Goal: Find contact information: Find contact information

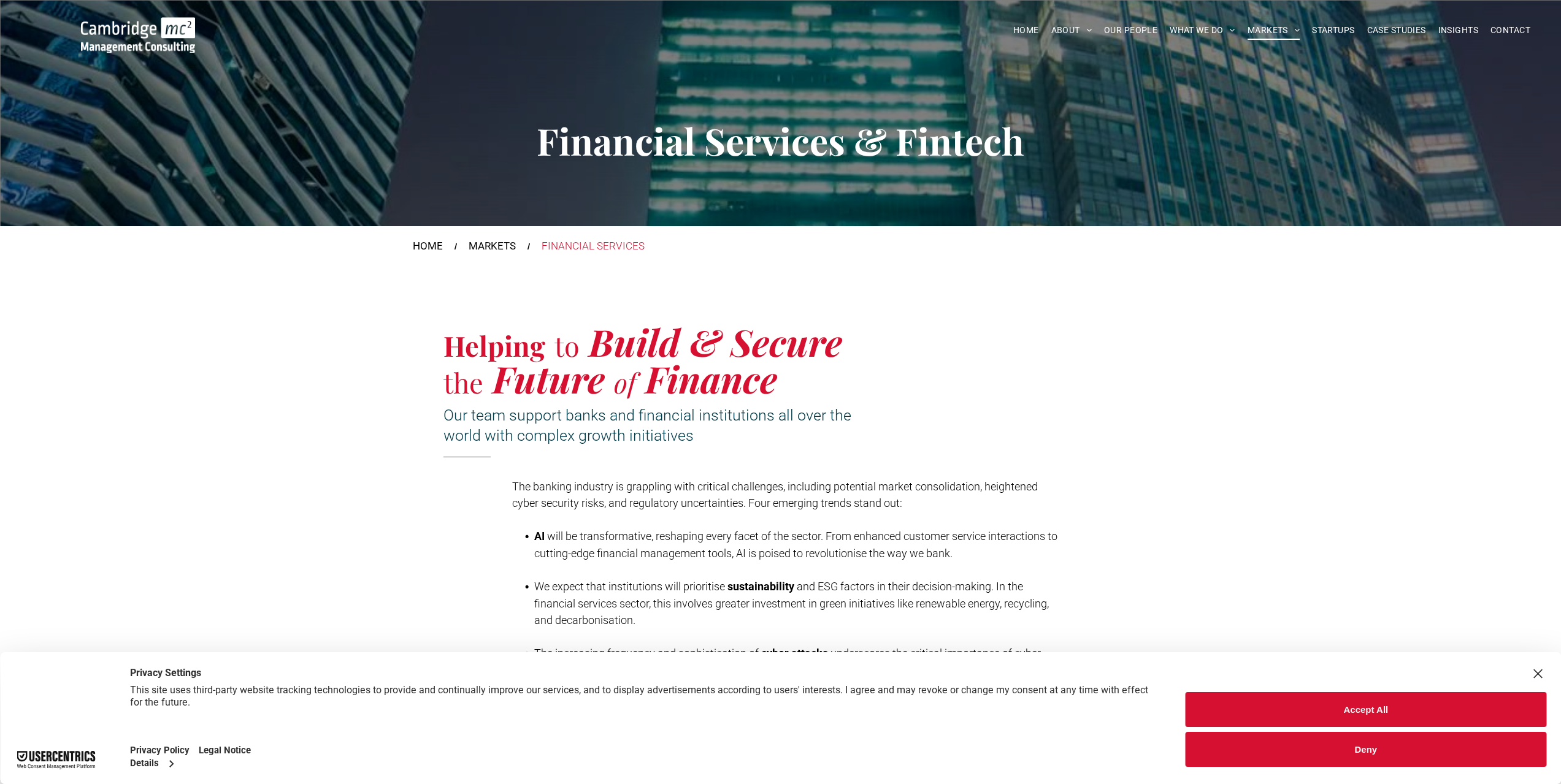
click at [1308, 742] on button "Deny" at bounding box center [1366, 749] width 360 height 35
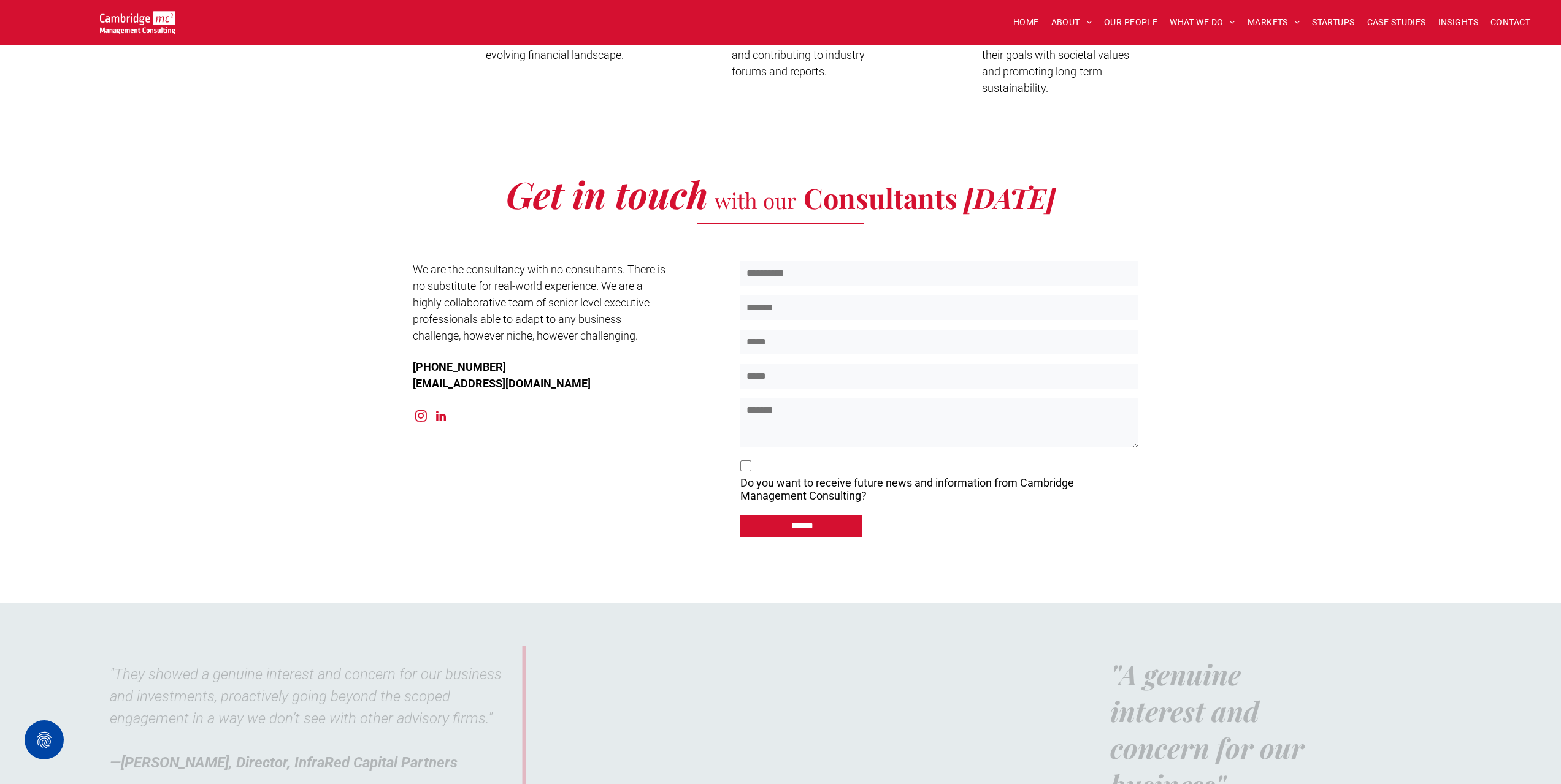
scroll to position [3372, 0]
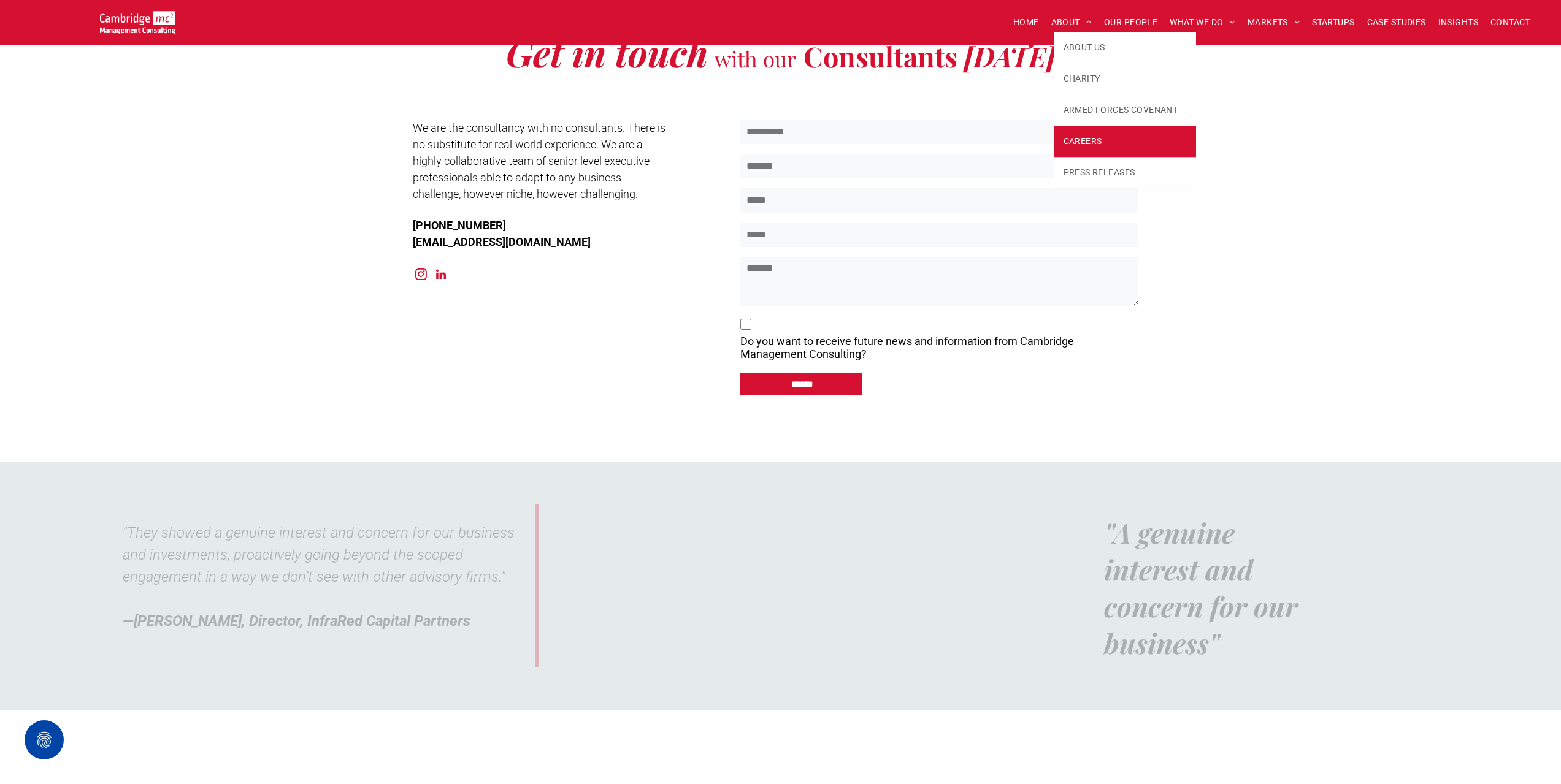
click at [1085, 133] on link "CAREERS" at bounding box center [1125, 141] width 142 height 31
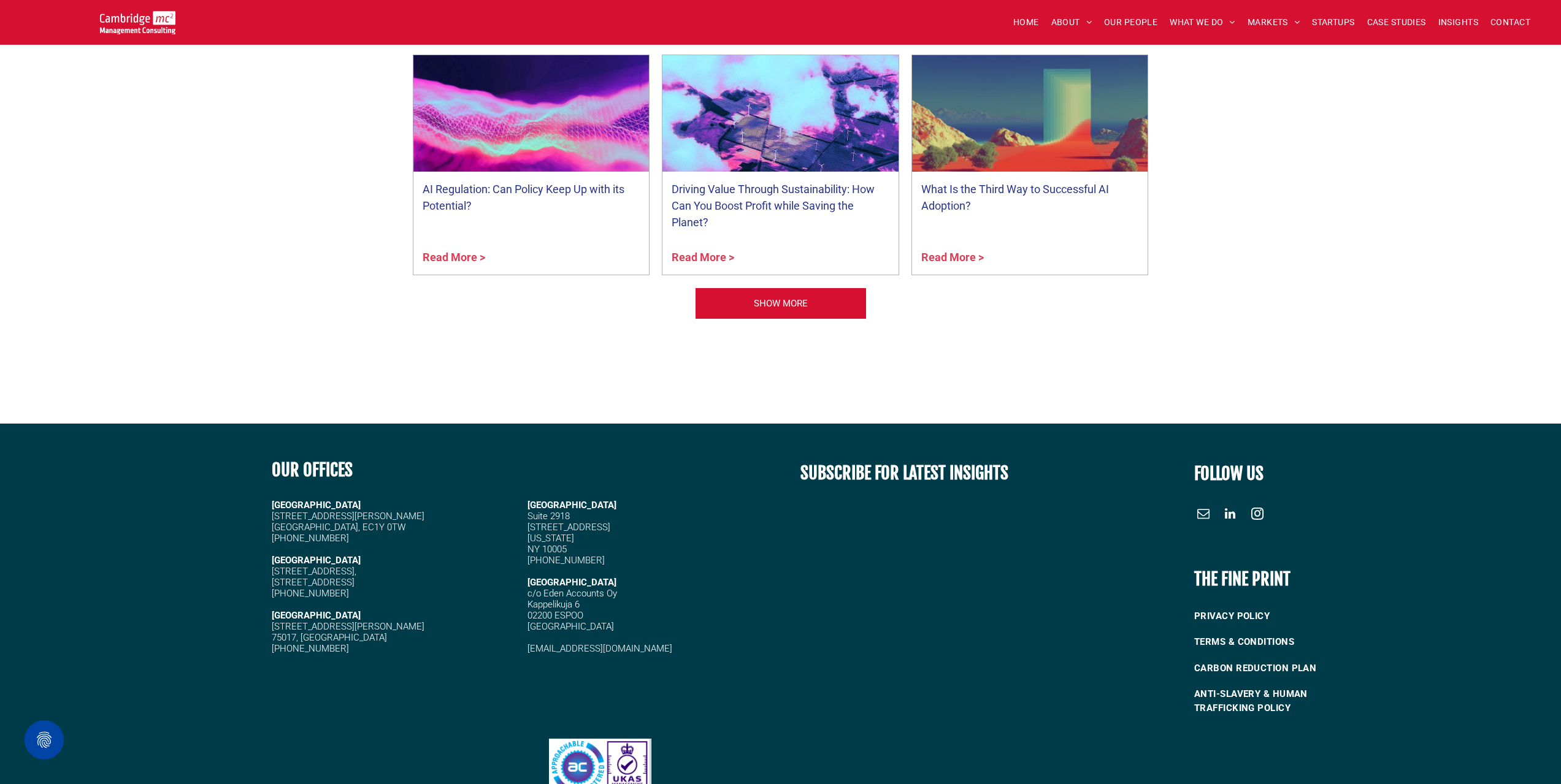
scroll to position [1287, 0]
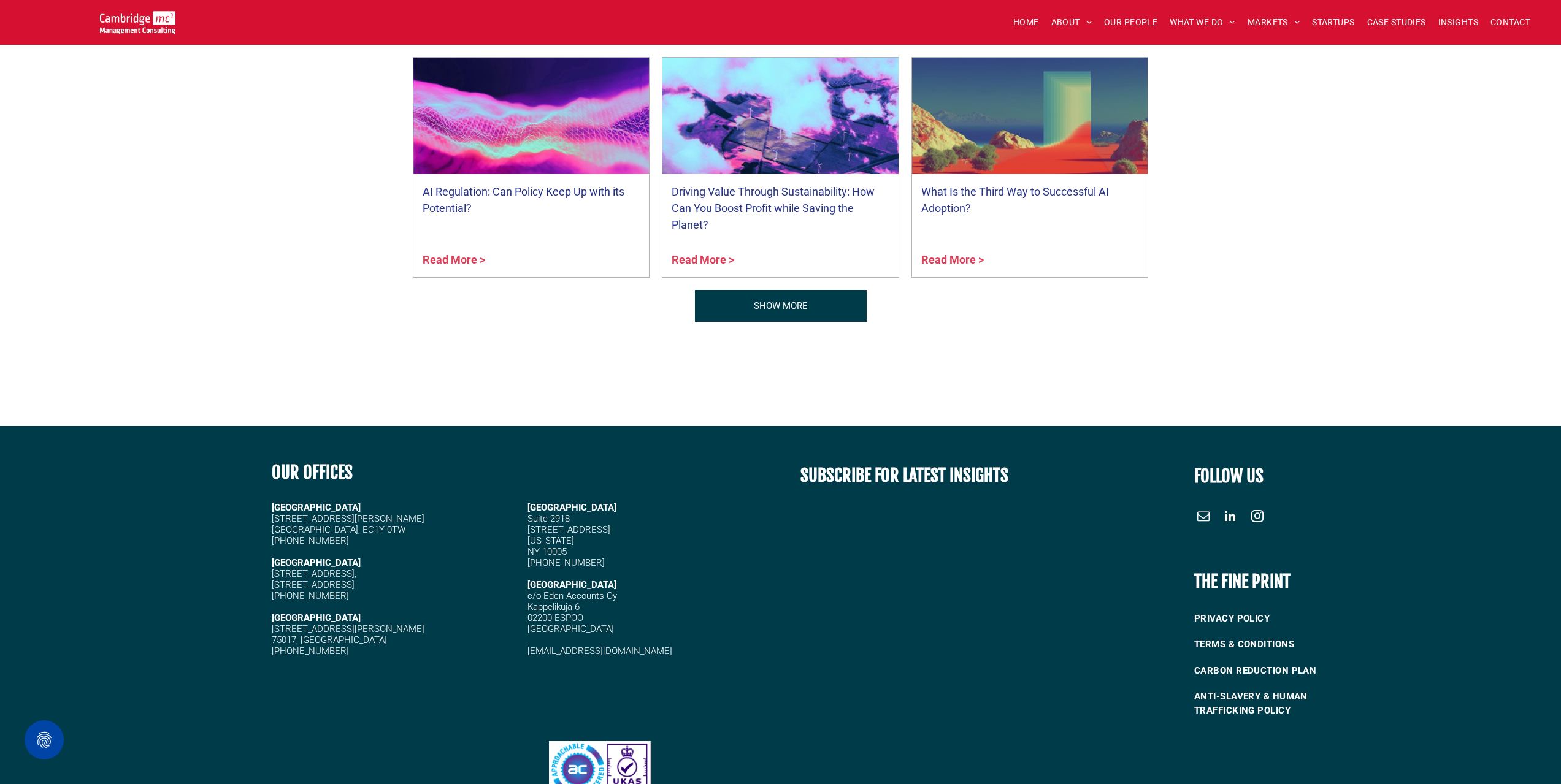
click at [754, 299] on span "SHOW MORE" at bounding box center [780, 306] width 54 height 31
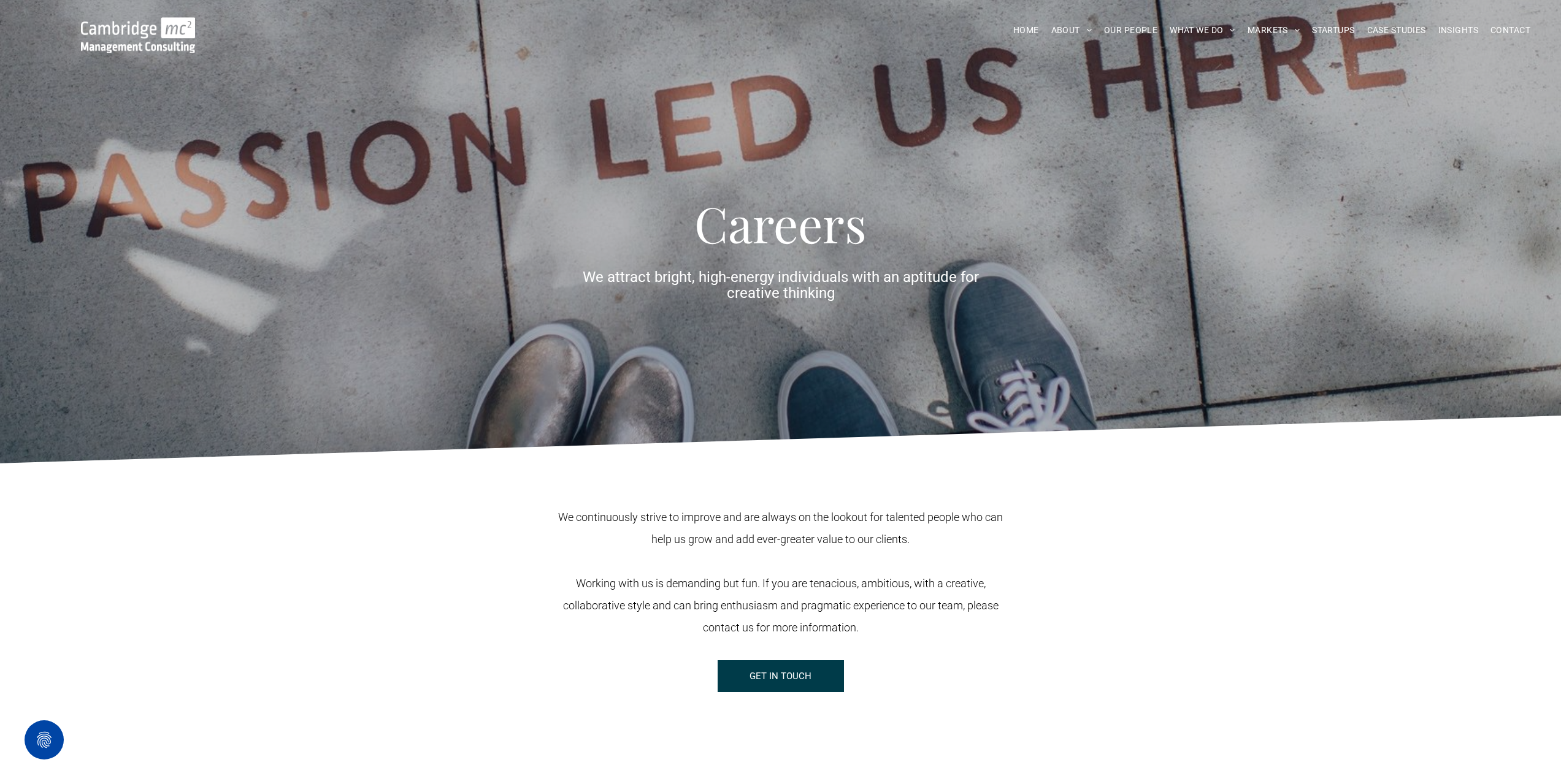
scroll to position [61, 0]
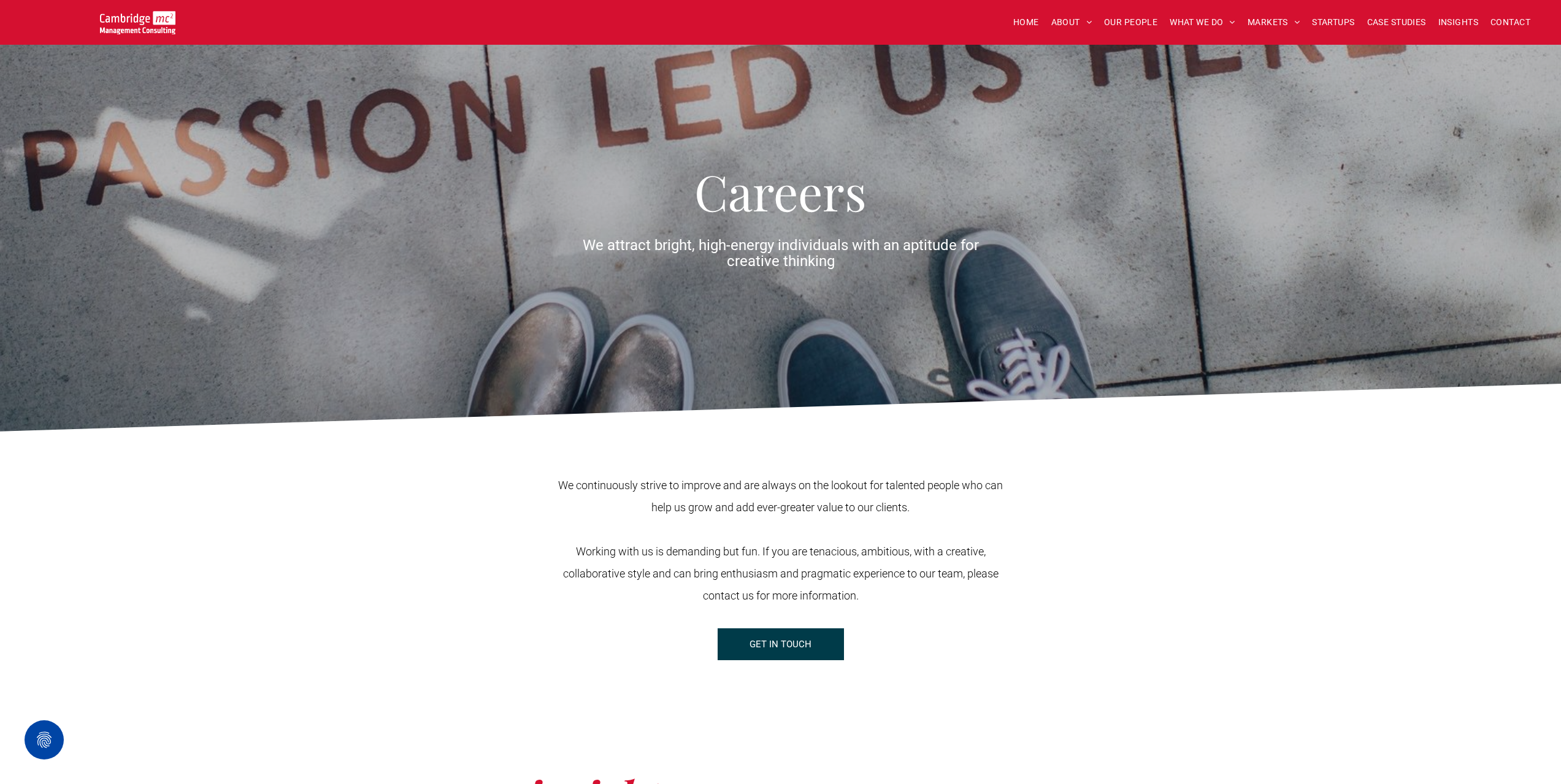
click at [766, 638] on span "GET IN TOUCH" at bounding box center [780, 645] width 62 height 31
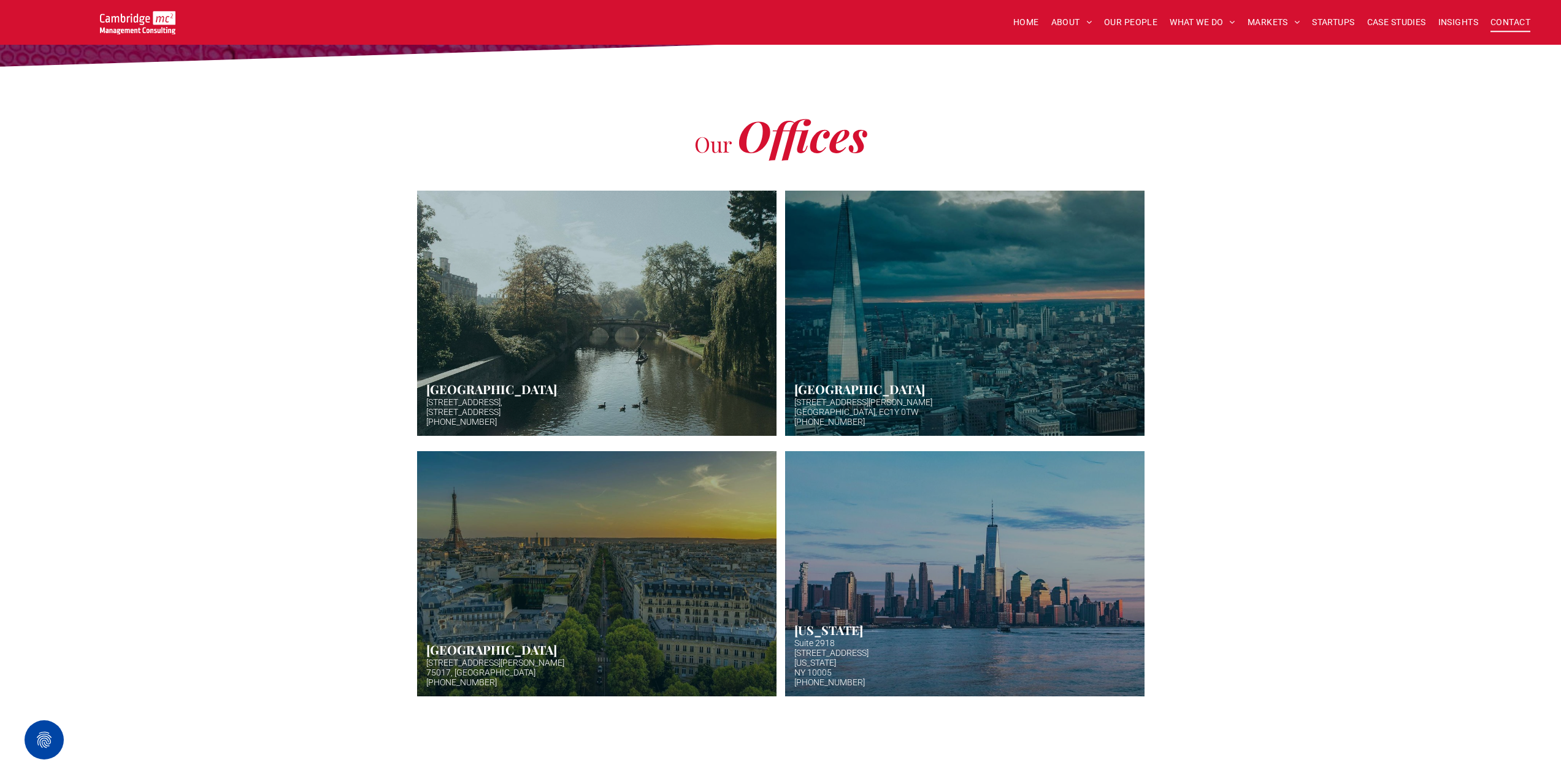
scroll to position [245, 0]
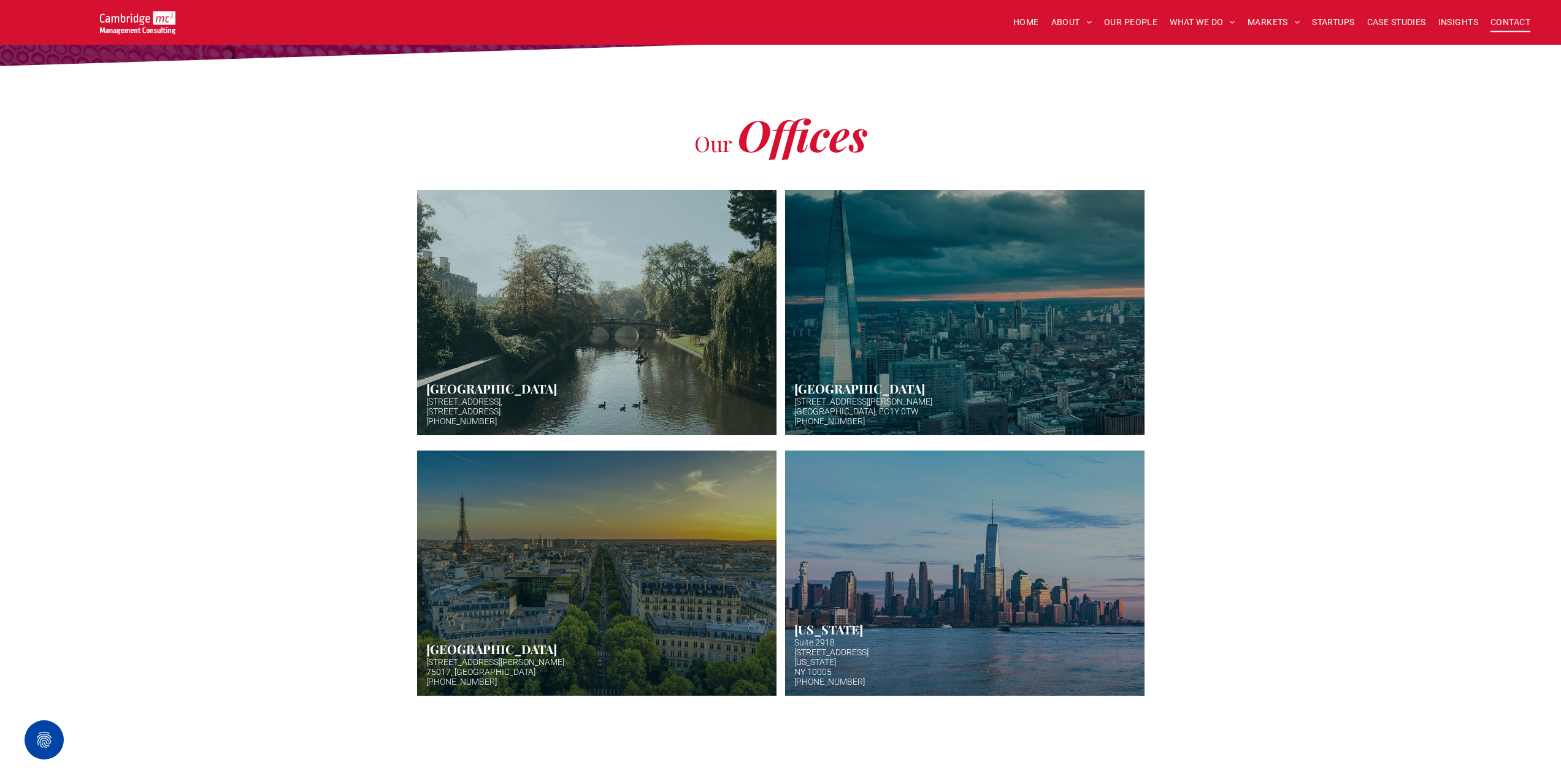
click at [944, 348] on link at bounding box center [965, 312] width 381 height 260
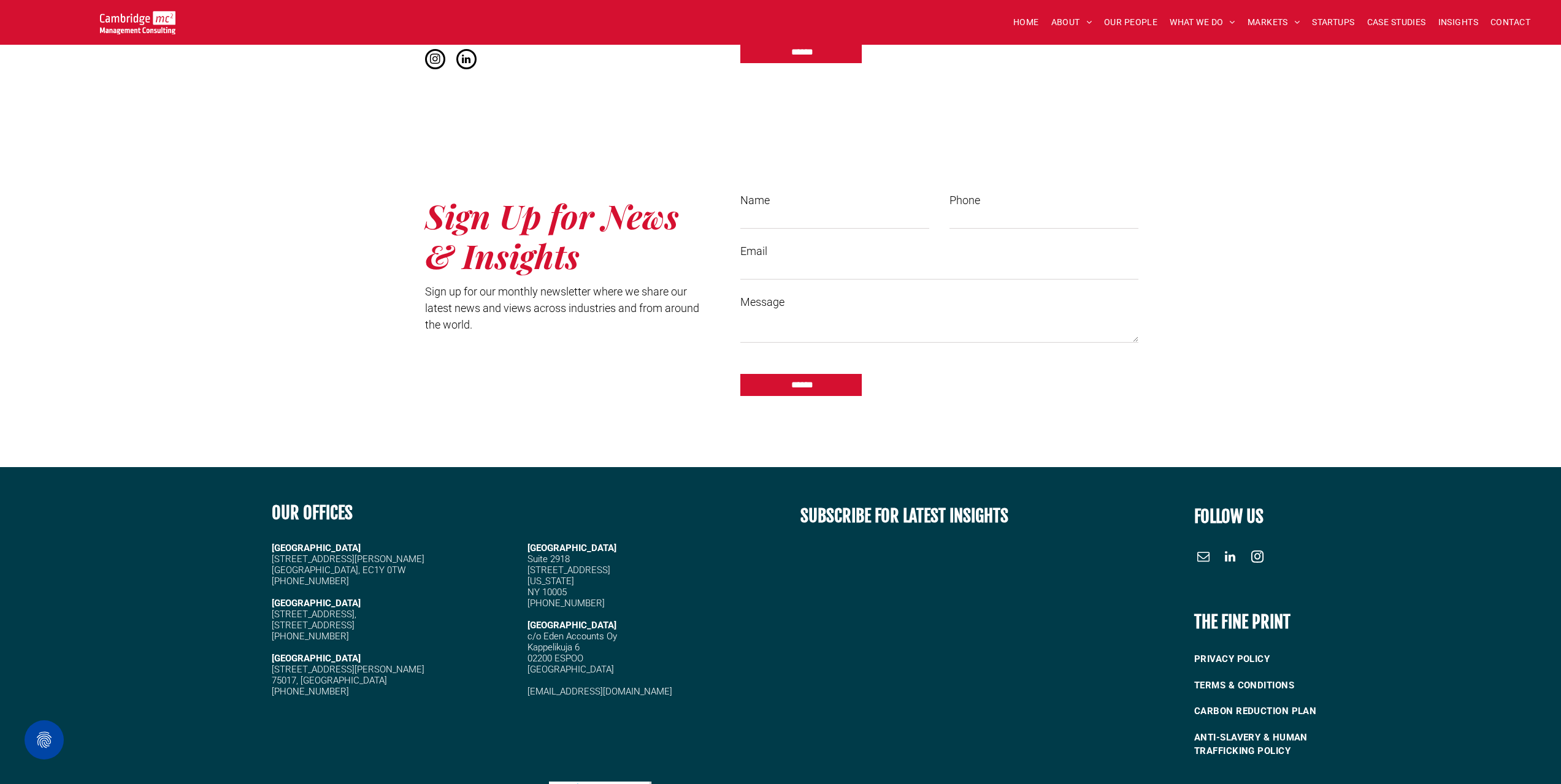
scroll to position [1165, 0]
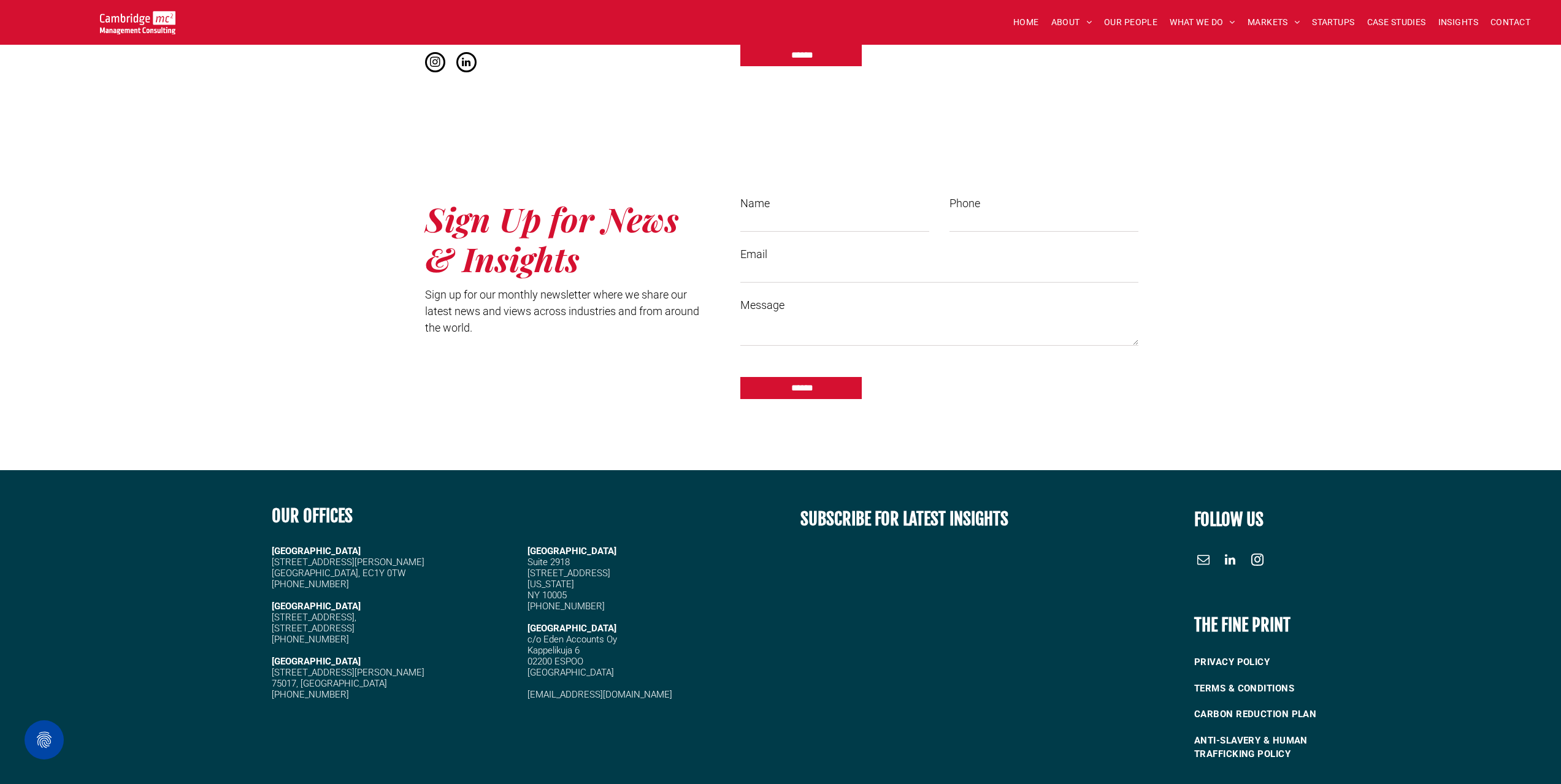
drag, startPoint x: 368, startPoint y: 627, endPoint x: 273, endPoint y: 608, distance: 96.9
click at [273, 608] on div "LONDON 20 Garrett Street London, EC1Y 0TW +44 (0)1223 750335 CAMBRIDGE 5 High G…" at bounding box center [365, 622] width 188 height 157
drag, startPoint x: 359, startPoint y: 561, endPoint x: 273, endPoint y: 551, distance: 86.6
click at [273, 557] on h5 "20 Garrett Street London, EC1Y 0TW" at bounding box center [365, 568] width 188 height 22
